Goal: Task Accomplishment & Management: Complete application form

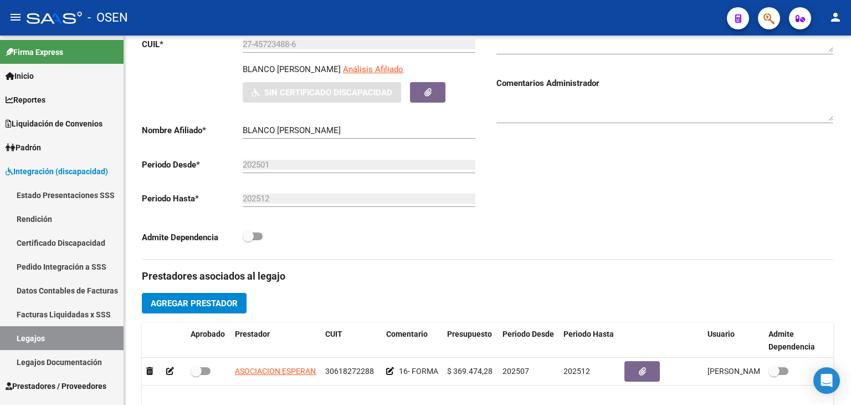
scroll to position [93, 0]
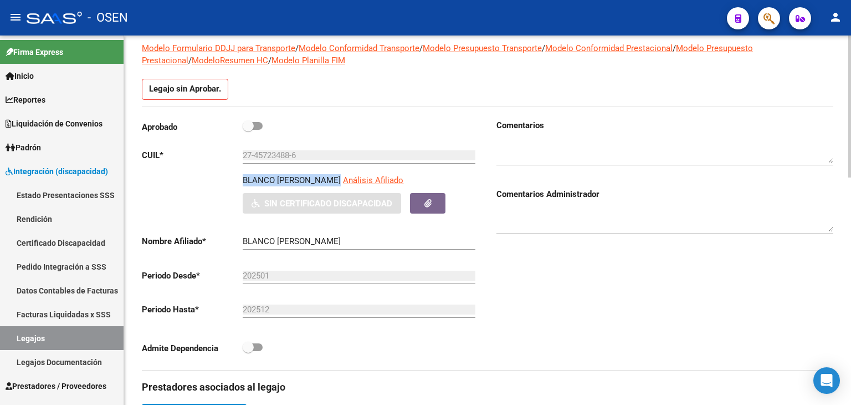
drag, startPoint x: 242, startPoint y: 183, endPoint x: 336, endPoint y: 181, distance: 94.8
click at [336, 181] on div "BLANCO MICAELA AILEN Análisis Afiliado Sin Certificado Discapacidad ARCA Padrón" at bounding box center [310, 193] width 337 height 39
copy p "BLANCO MICAELA AILEN"
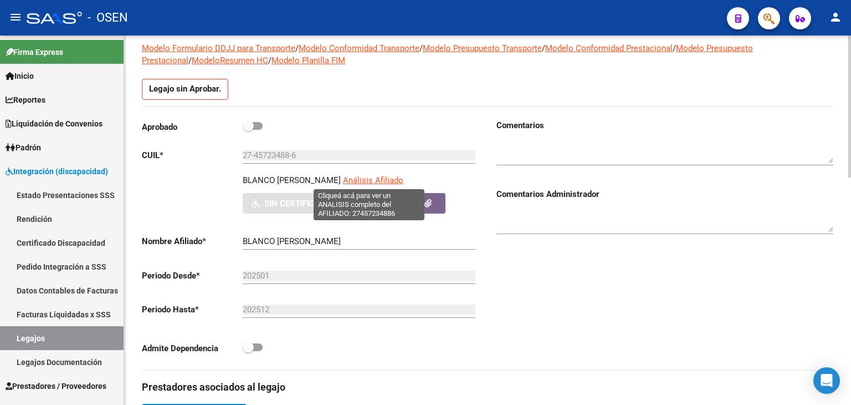
click at [361, 175] on span "Análisis Afiliado" at bounding box center [373, 180] width 60 height 10
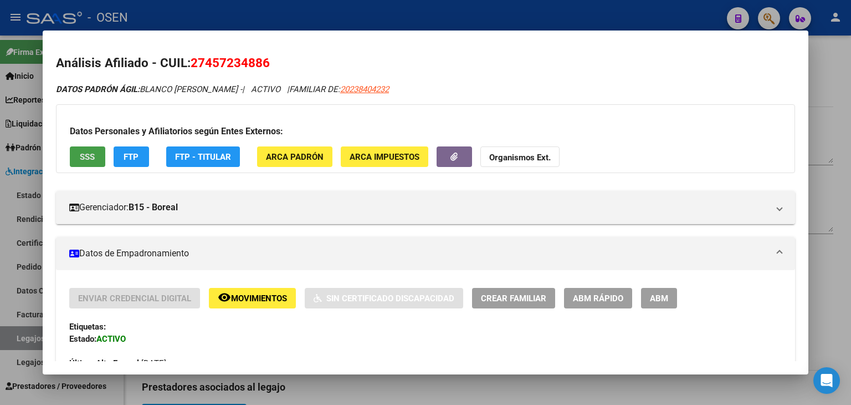
click at [81, 157] on span "SSS" at bounding box center [87, 157] width 15 height 10
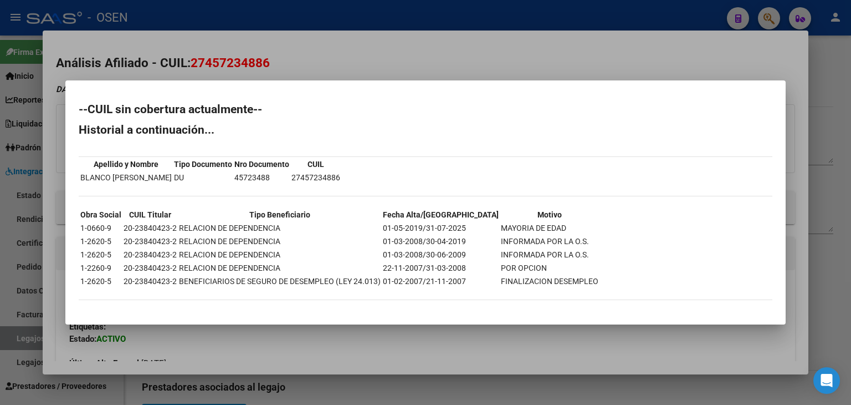
click at [318, 65] on div at bounding box center [425, 202] width 851 height 405
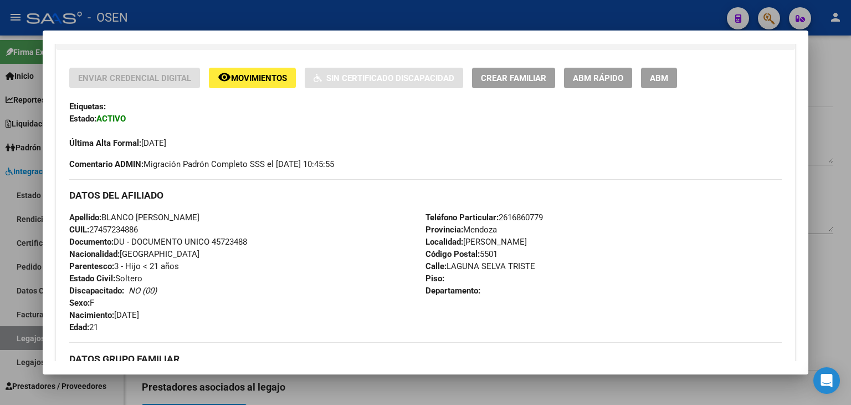
scroll to position [222, 0]
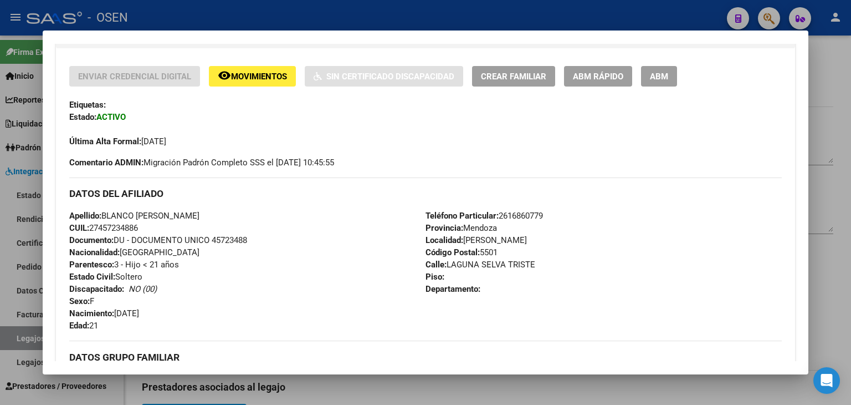
click at [205, 8] on div at bounding box center [425, 202] width 851 height 405
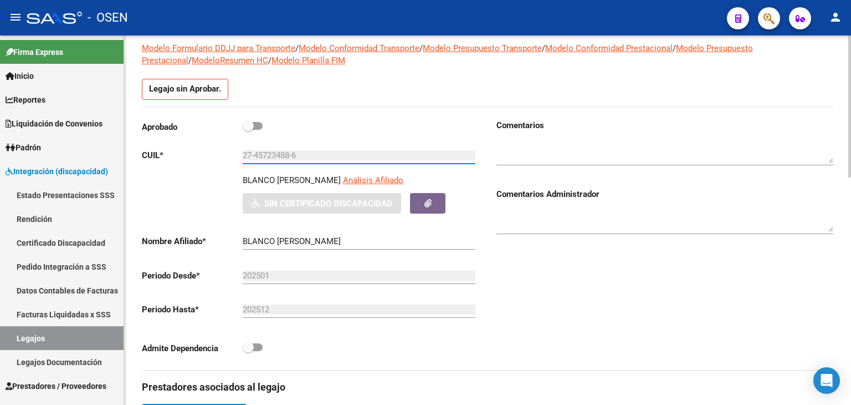
drag, startPoint x: 300, startPoint y: 154, endPoint x: 234, endPoint y: 154, distance: 65.9
click at [234, 154] on app-form-text-field "CUIL * 27-45723488-6 Ingresar CUIL" at bounding box center [309, 155] width 334 height 10
drag, startPoint x: 586, startPoint y: 354, endPoint x: 555, endPoint y: 280, distance: 80.0
click at [580, 350] on div "Comentarios Comentarios Administrador" at bounding box center [661, 244] width 346 height 250
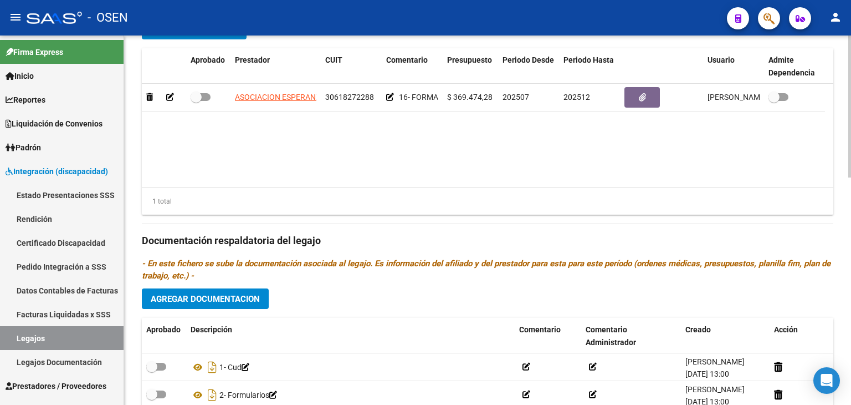
scroll to position [592, 0]
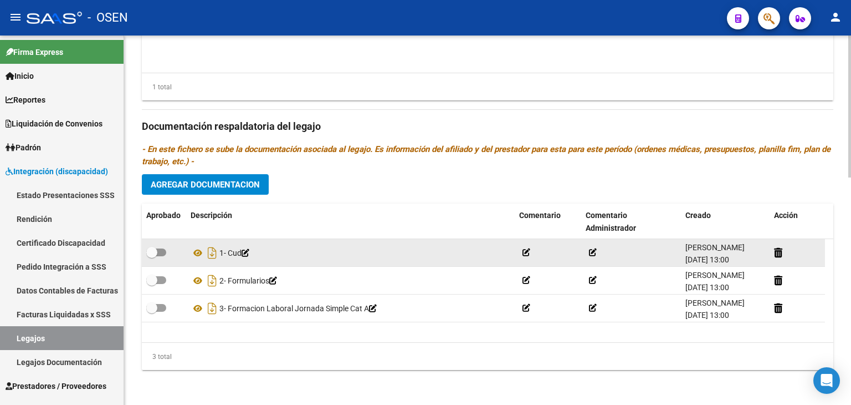
click at [163, 249] on span at bounding box center [156, 252] width 20 height 8
click at [152, 256] on input "checkbox" at bounding box center [151, 256] width 1 height 1
checkbox input "true"
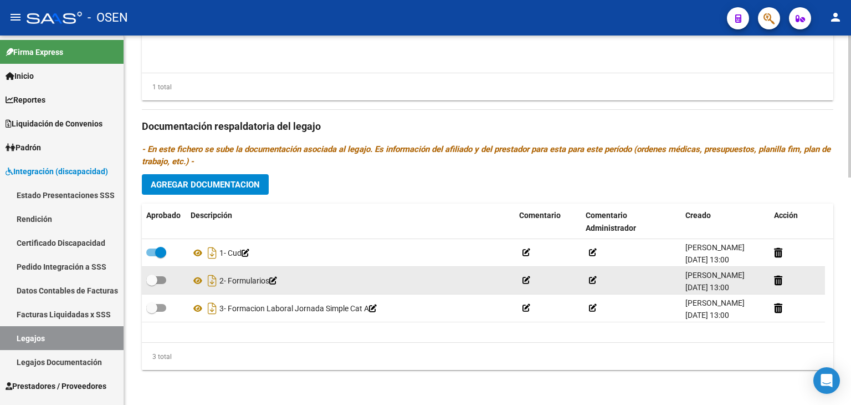
click at [160, 278] on span at bounding box center [156, 280] width 20 height 8
click at [152, 284] on input "checkbox" at bounding box center [151, 284] width 1 height 1
checkbox input "true"
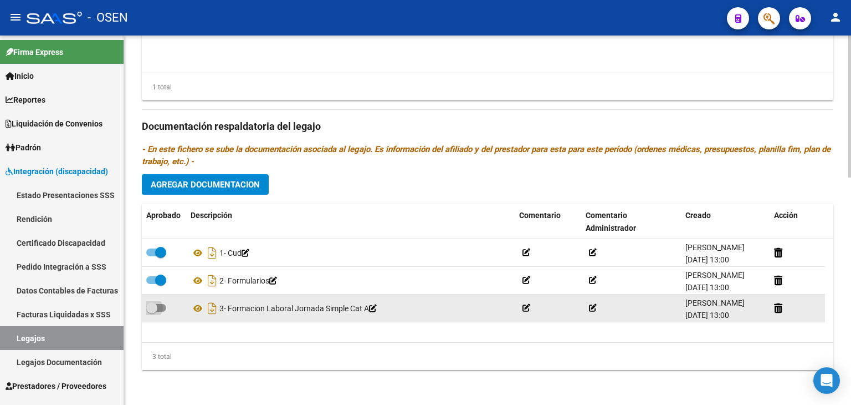
click at [162, 304] on span at bounding box center [156, 308] width 20 height 8
click at [152, 311] on input "checkbox" at bounding box center [151, 311] width 1 height 1
checkbox input "true"
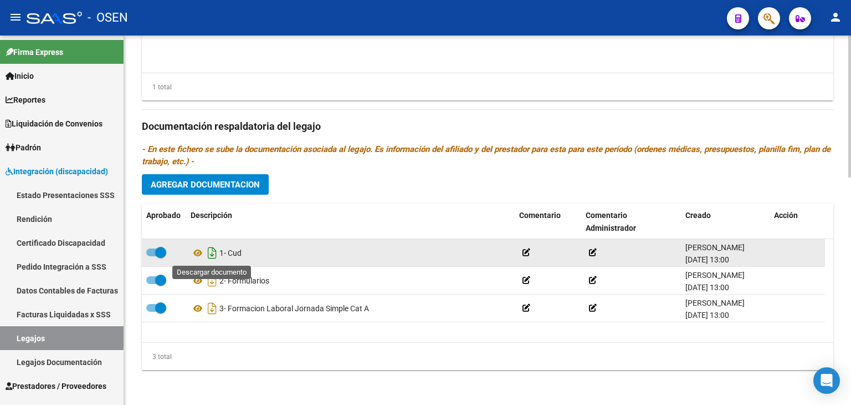
click at [211, 252] on icon "Descargar documento" at bounding box center [212, 253] width 14 height 18
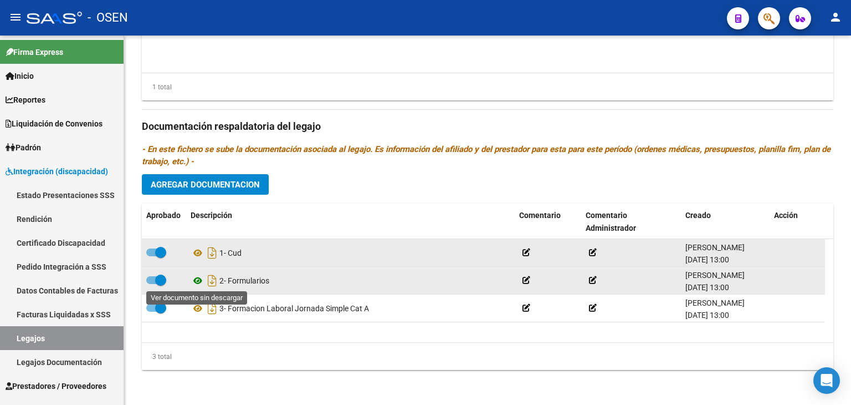
click at [198, 281] on icon at bounding box center [198, 280] width 14 height 13
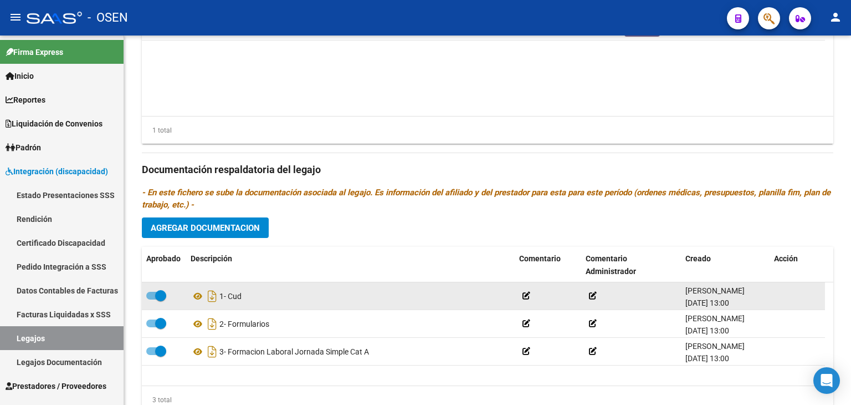
scroll to position [426, 0]
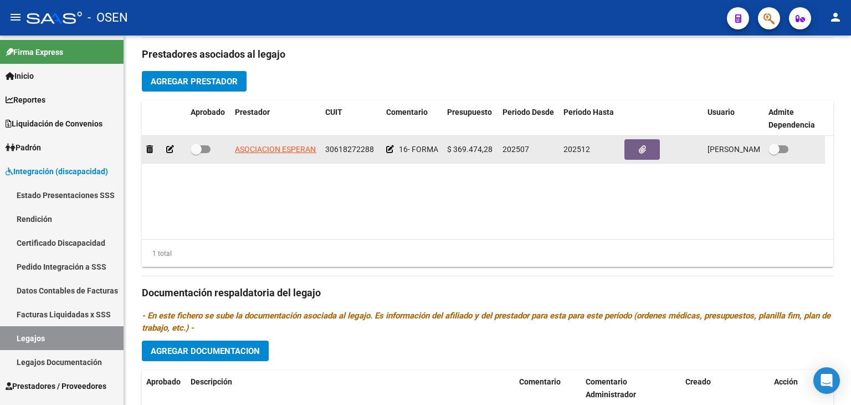
drag, startPoint x: 324, startPoint y: 150, endPoint x: 381, endPoint y: 150, distance: 57.6
click at [381, 150] on div "ASOCIACION [PERSON_NAME] 30618272288 16- FORMACION LABORAL JOR. SIMPLE CAT. A $…" at bounding box center [483, 150] width 683 height 28
copy span "30618272288"
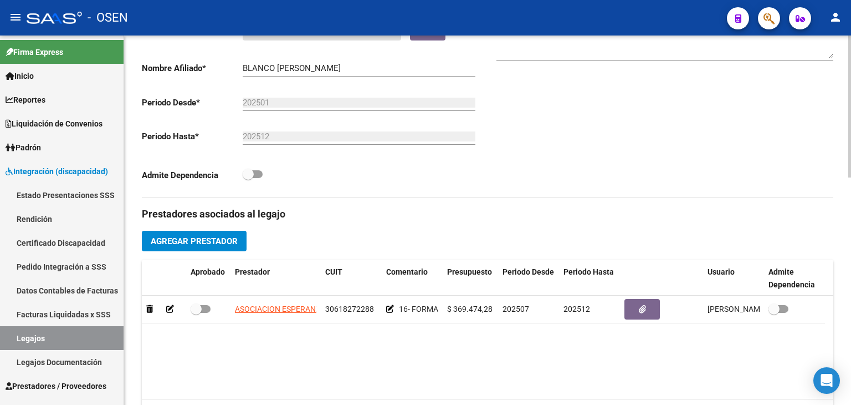
scroll to position [93, 0]
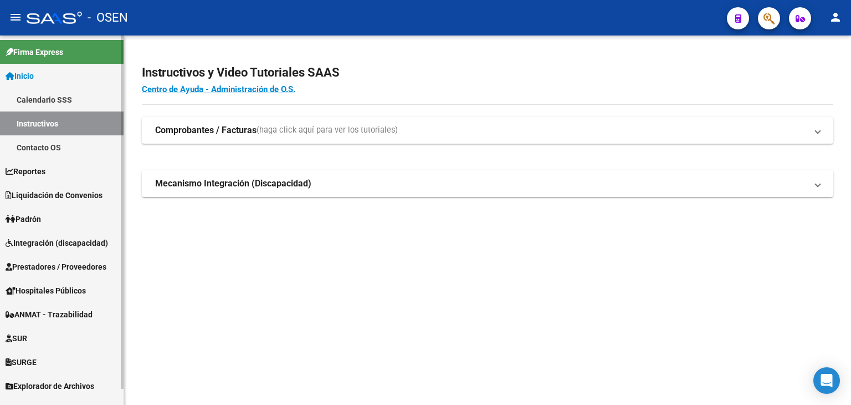
click at [45, 241] on span "Integración (discapacidad)" at bounding box center [57, 243] width 103 height 12
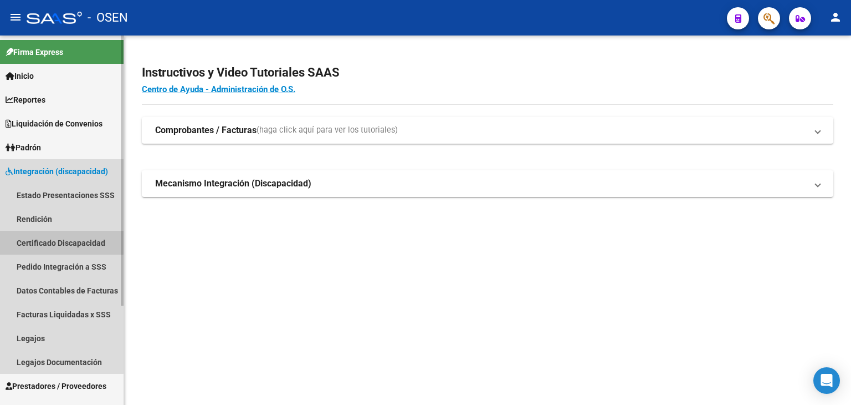
click at [45, 241] on link "Certificado Discapacidad" at bounding box center [62, 243] width 124 height 24
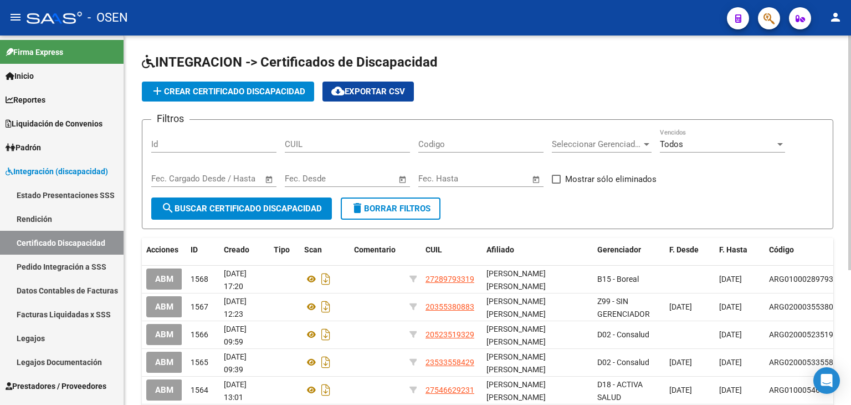
click at [208, 83] on button "add Crear Certificado Discapacidad" at bounding box center [228, 91] width 172 height 20
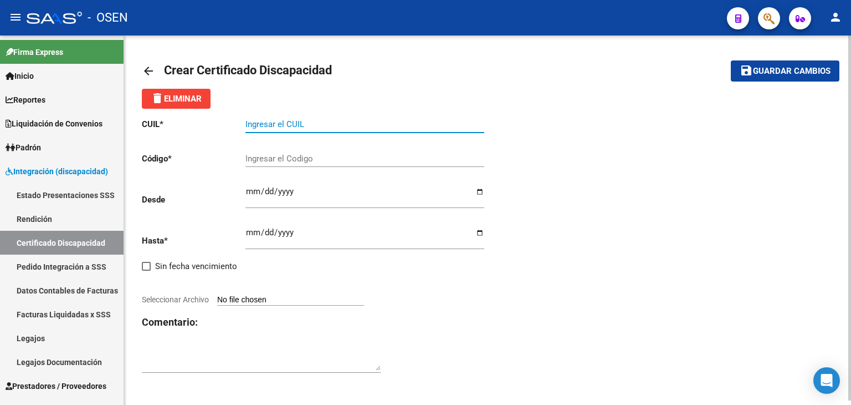
click at [273, 126] on input "Ingresar el CUIL" at bounding box center [365, 124] width 239 height 10
paste input "27-45723488-6"
type input "27-45723488-6"
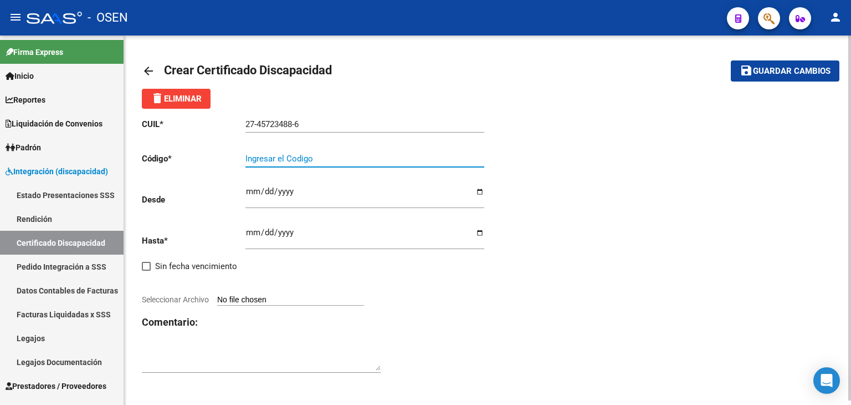
click at [270, 160] on input "Ingresar el Codigo" at bounding box center [365, 159] width 239 height 10
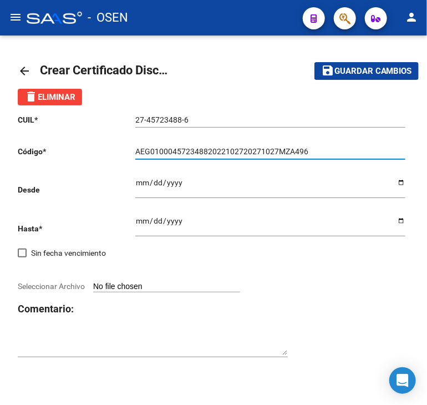
type input "AEG01000457234882022102720271027MZA496"
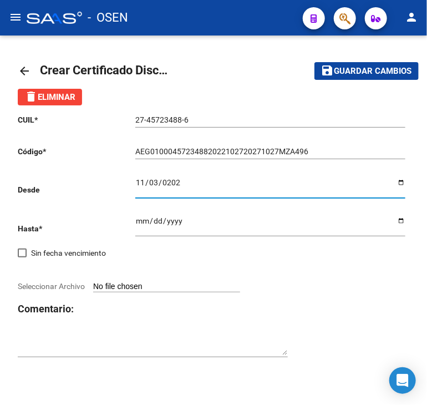
type input "2022-11-03"
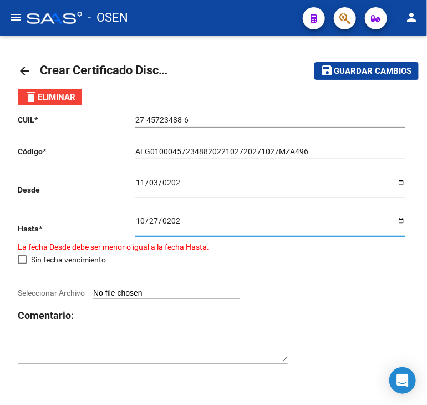
type input "2027-10-27"
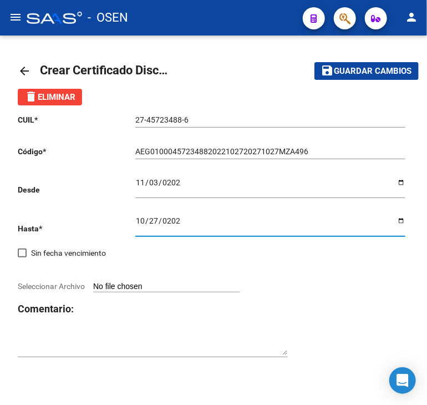
click at [169, 284] on input "Seleccionar Archivo" at bounding box center [166, 287] width 147 height 11
type input "C:\fakepath\INTEGRACION-CUIL_27457234886-BLANCO_MICAELA_AILEN-DESDE_202501-HAST…"
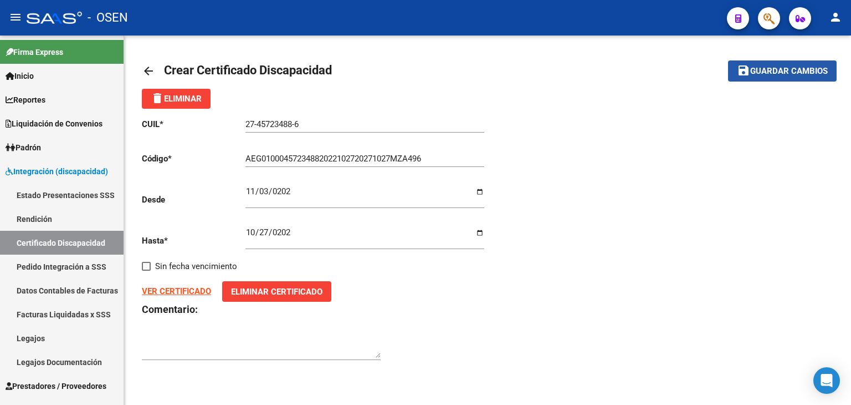
drag, startPoint x: 785, startPoint y: 71, endPoint x: 758, endPoint y: 83, distance: 29.3
click at [785, 71] on span "Guardar cambios" at bounding box center [789, 72] width 78 height 10
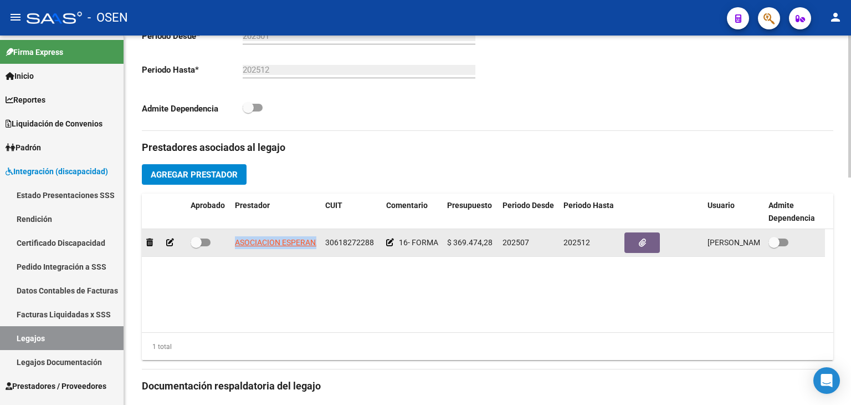
scroll to position [0, 9]
drag, startPoint x: 234, startPoint y: 245, endPoint x: 317, endPoint y: 255, distance: 83.8
click at [317, 255] on div "ASOCIACION [PERSON_NAME] 30618272288 16- FORMACION LABORAL JOR. SIMPLE CAT. A $…" at bounding box center [483, 243] width 683 height 28
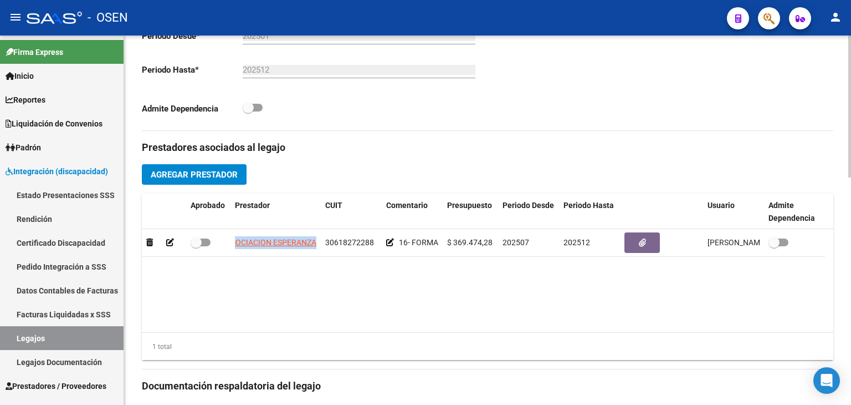
copy span "ASOCIACION ESPERANZA"
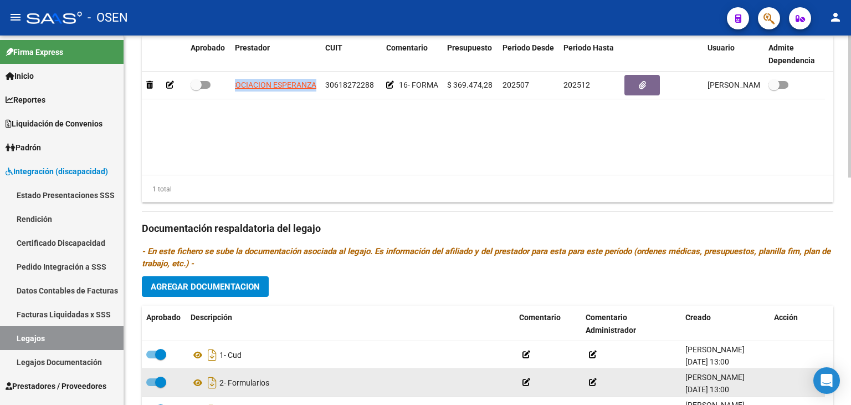
scroll to position [592, 0]
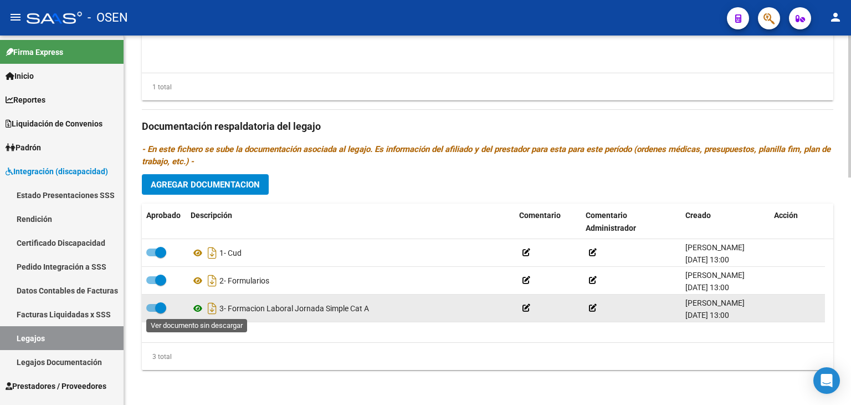
click at [196, 304] on icon at bounding box center [198, 307] width 14 height 13
click at [198, 309] on icon at bounding box center [198, 307] width 14 height 13
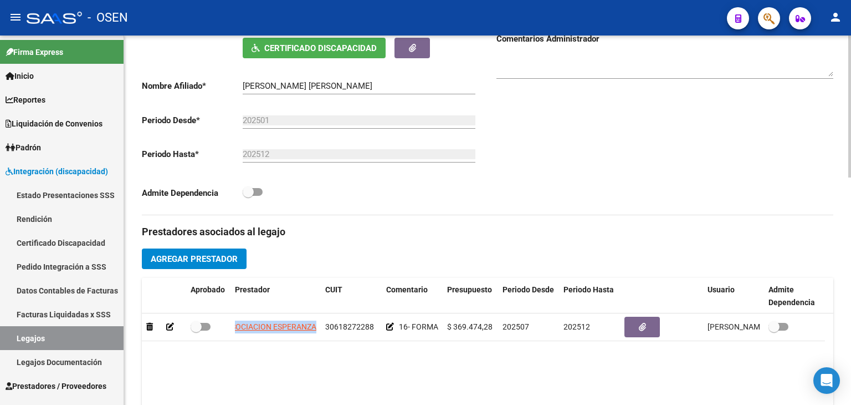
scroll to position [304, 0]
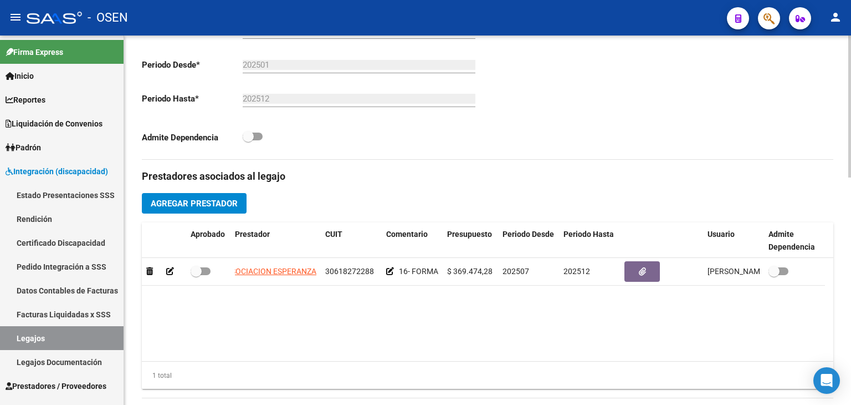
drag, startPoint x: 197, startPoint y: 314, endPoint x: 197, endPoint y: 303, distance: 10.5
click at [197, 314] on datatable-body "ASOCIACION [PERSON_NAME] 30618272288 16- FORMACION LABORAL JOR. SIMPLE CAT. A $…" at bounding box center [488, 309] width 692 height 103
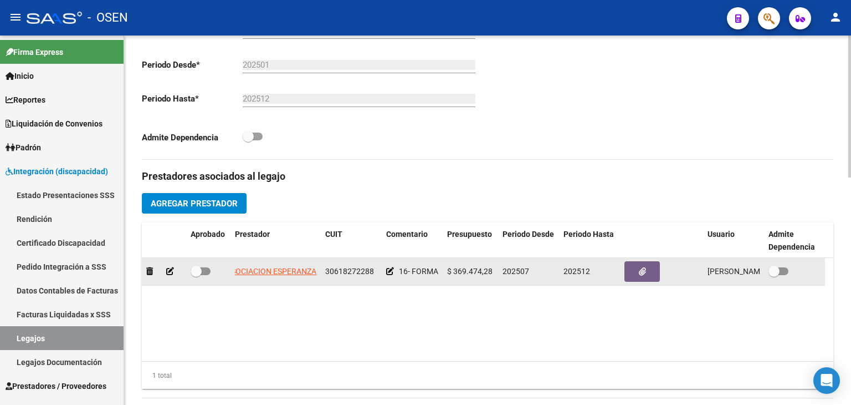
click at [203, 268] on span at bounding box center [201, 271] width 20 height 8
click at [196, 275] on input "checkbox" at bounding box center [196, 275] width 1 height 1
checkbox input "true"
click at [646, 269] on button "button" at bounding box center [642, 271] width 35 height 21
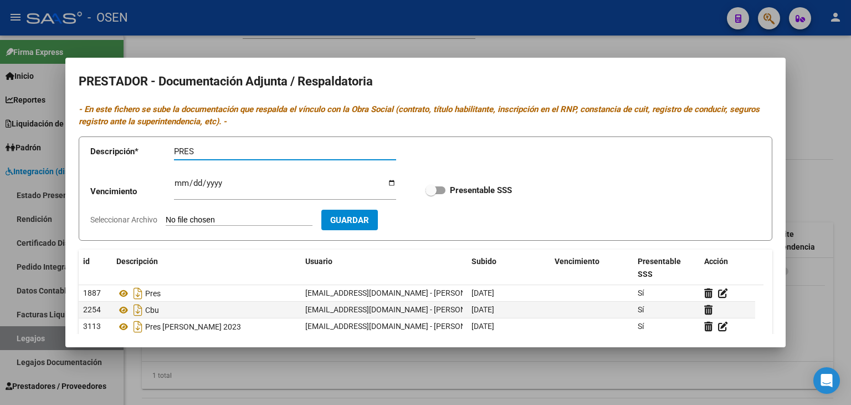
paste input "[PERSON_NAME] [PERSON_NAME]"
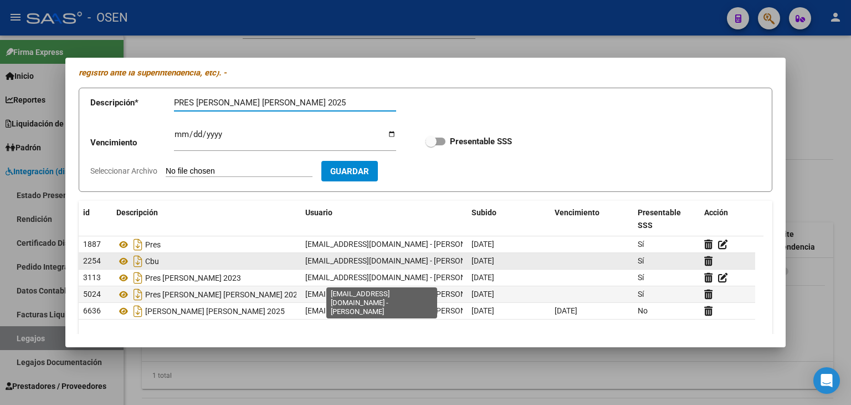
scroll to position [91, 0]
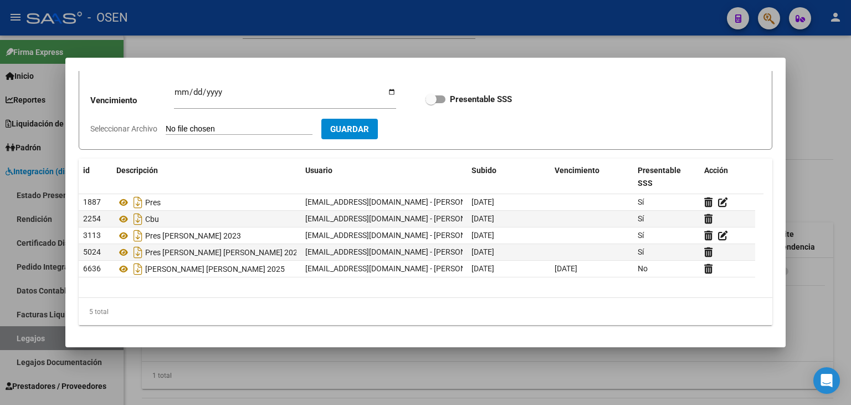
type input "PRES [PERSON_NAME] [PERSON_NAME] 2025"
click at [193, 124] on app-file-uploader "Seleccionar Archivo" at bounding box center [205, 129] width 231 height 10
click at [214, 130] on input "Seleccionar Archivo" at bounding box center [239, 129] width 147 height 11
type input "C:\fakepath\PRES [PERSON_NAME] [PERSON_NAME].pdf"
click at [438, 135] on button "Guardar" at bounding box center [414, 129] width 57 height 21
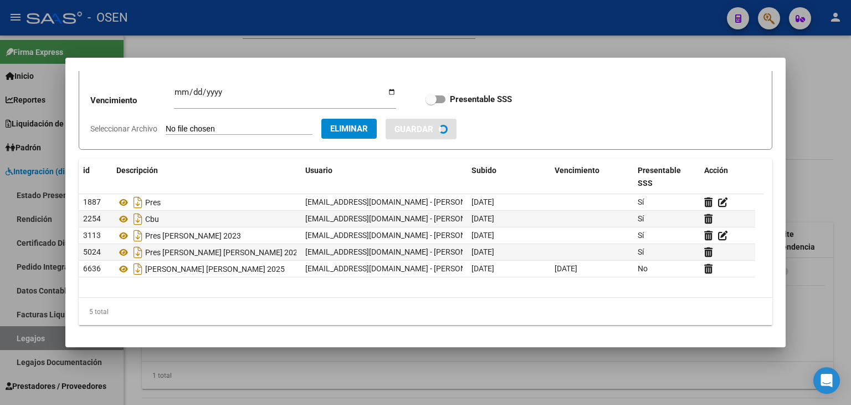
checkbox input "true"
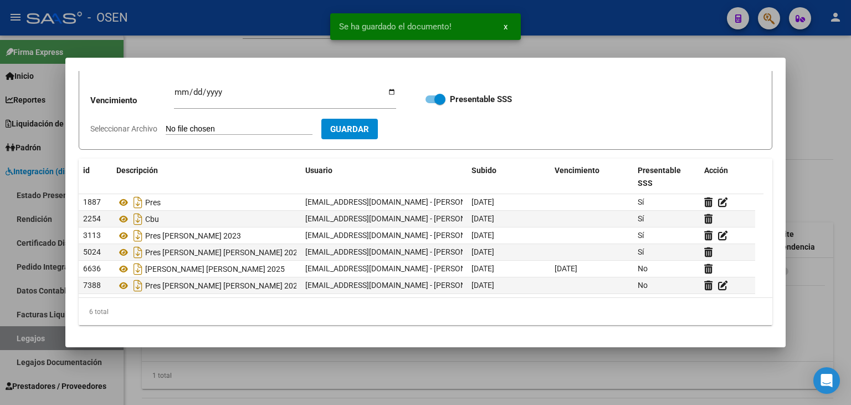
click at [812, 61] on div at bounding box center [425, 202] width 851 height 405
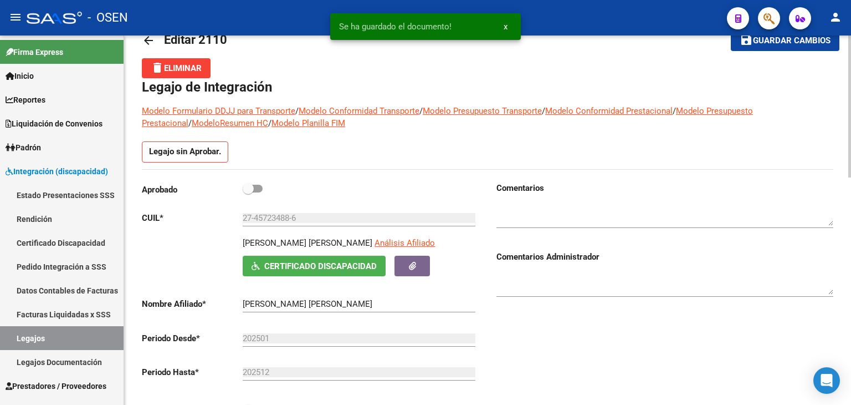
scroll to position [27, 0]
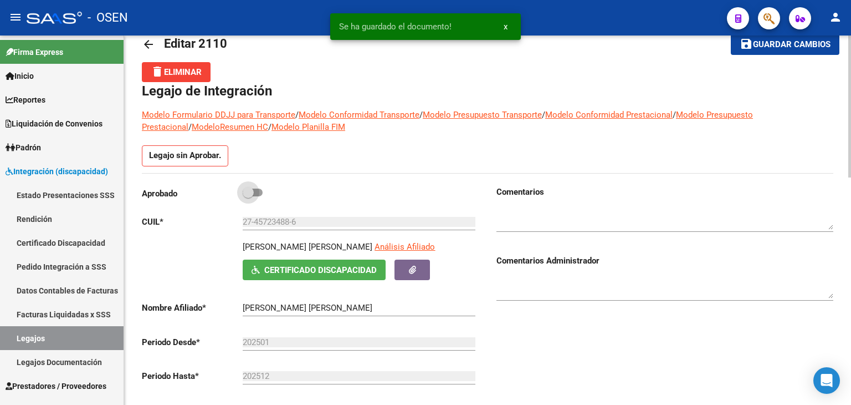
click at [257, 193] on span at bounding box center [253, 192] width 20 height 8
click at [248, 196] on input "checkbox" at bounding box center [248, 196] width 1 height 1
checkbox input "true"
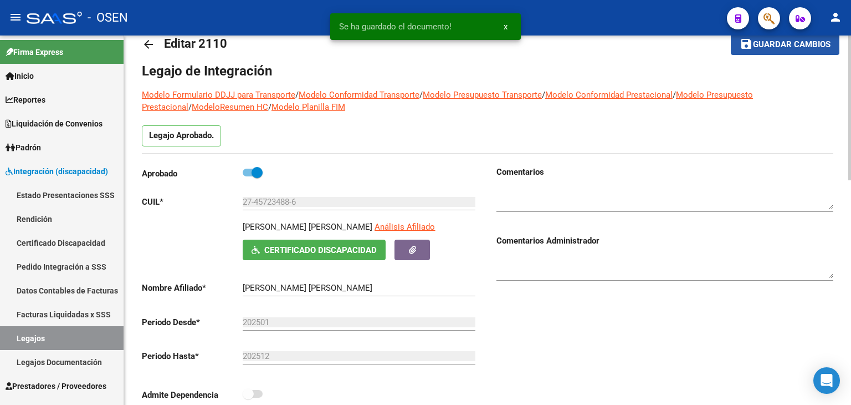
click at [770, 47] on span "Guardar cambios" at bounding box center [792, 45] width 78 height 10
